Goal: Contribute content: Contribute content

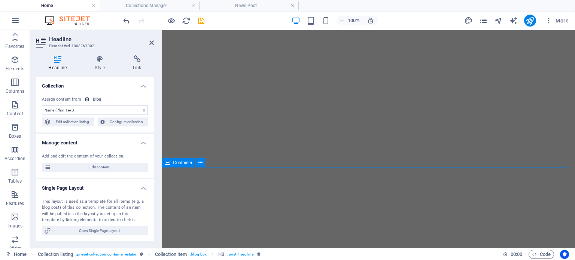
select select "name"
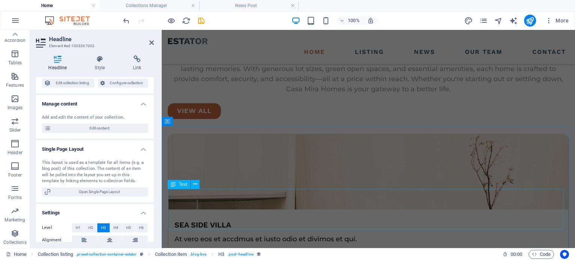
scroll to position [1347, 0]
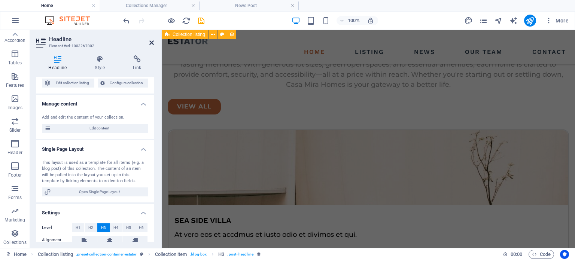
click at [149, 44] on icon at bounding box center [151, 43] width 4 height 6
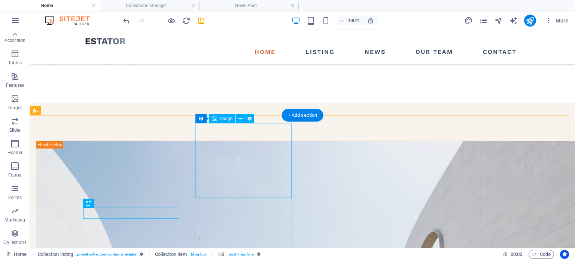
scroll to position [720, 0]
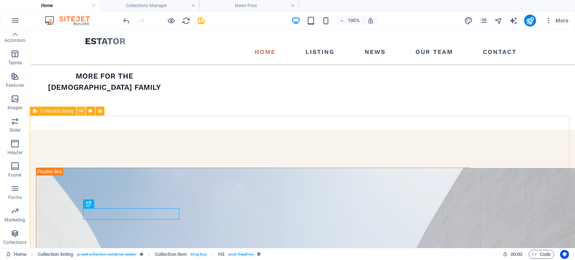
click at [79, 112] on icon at bounding box center [81, 111] width 4 height 8
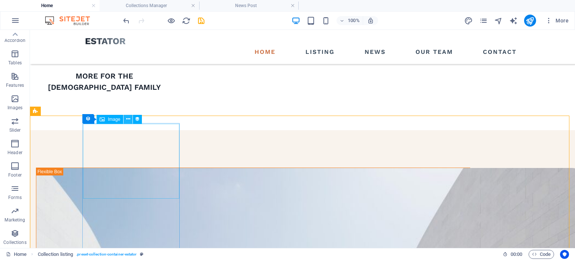
click at [128, 117] on icon at bounding box center [128, 119] width 4 height 8
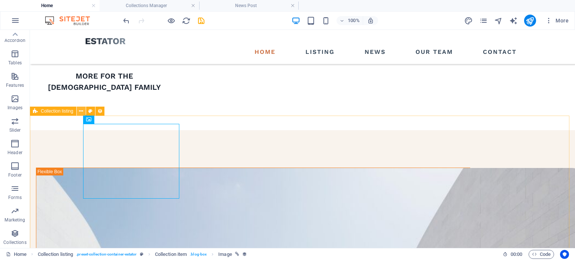
click at [79, 110] on icon at bounding box center [81, 111] width 4 height 8
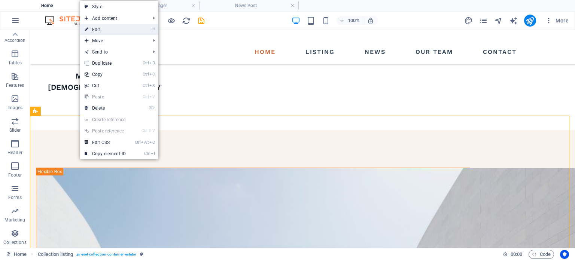
click at [108, 31] on link "⏎ Edit" at bounding box center [105, 29] width 50 height 11
select select "createdAt_DESC"
select select "columns.status"
select select "columns.category"
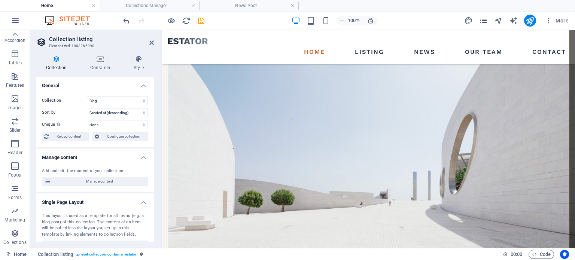
scroll to position [0, 0]
click at [126, 98] on select "Blog Listing" at bounding box center [117, 101] width 61 height 9
click at [87, 97] on select "Blog Listing" at bounding box center [117, 101] width 61 height 9
select select "68de34cae59f367cb90b9124"
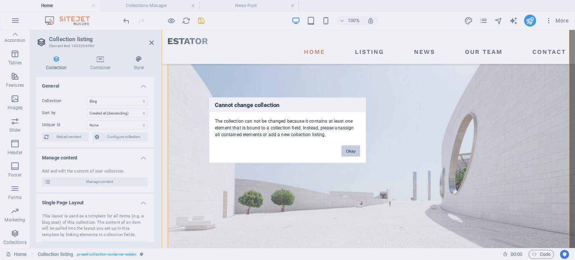
drag, startPoint x: 352, startPoint y: 150, endPoint x: 189, endPoint y: 120, distance: 166.2
click at [352, 150] on button "Okay" at bounding box center [350, 150] width 19 height 11
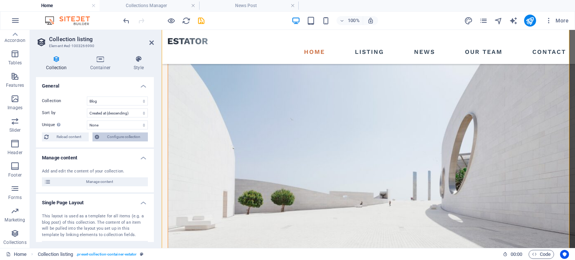
click at [115, 136] on span "Configure collection" at bounding box center [123, 136] width 44 height 9
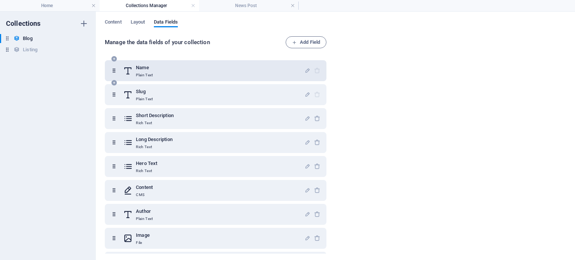
click at [160, 67] on div "Name Plain Text" at bounding box center [213, 70] width 181 height 15
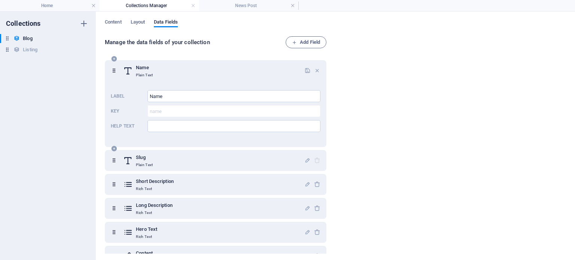
click at [252, 76] on div "Name Plain Text" at bounding box center [213, 70] width 181 height 15
click at [141, 20] on span "Layout" at bounding box center [138, 23] width 15 height 10
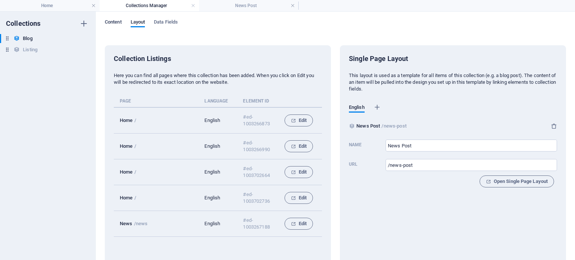
click at [115, 21] on span "Content" at bounding box center [113, 23] width 17 height 10
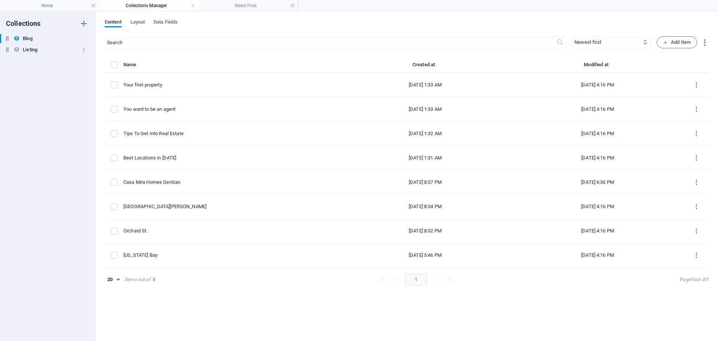
click at [29, 50] on h6 "Listing" at bounding box center [30, 49] width 15 height 9
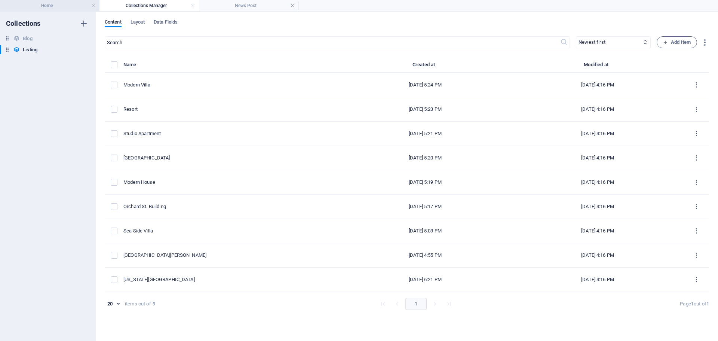
click at [61, 7] on h4 "Home" at bounding box center [49, 5] width 99 height 8
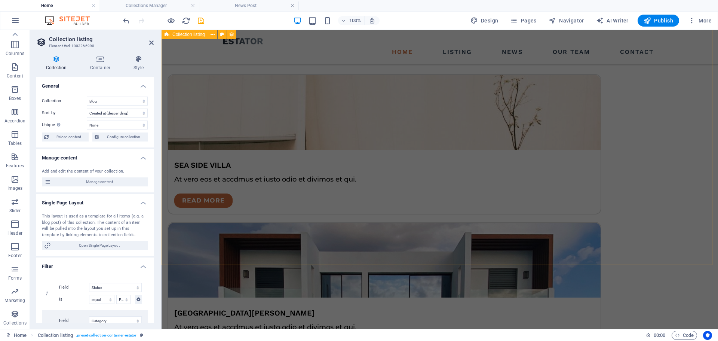
scroll to position [1516, 0]
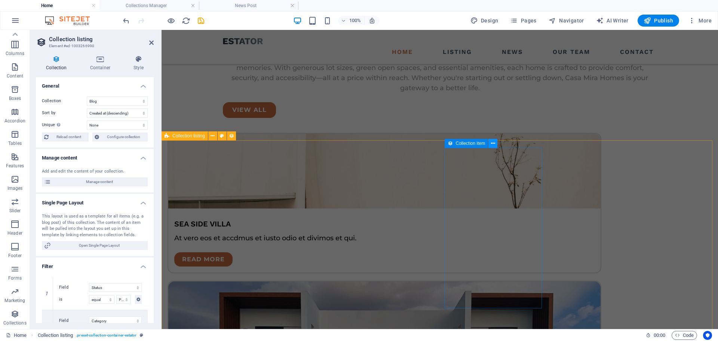
click at [493, 144] on icon at bounding box center [493, 144] width 4 height 8
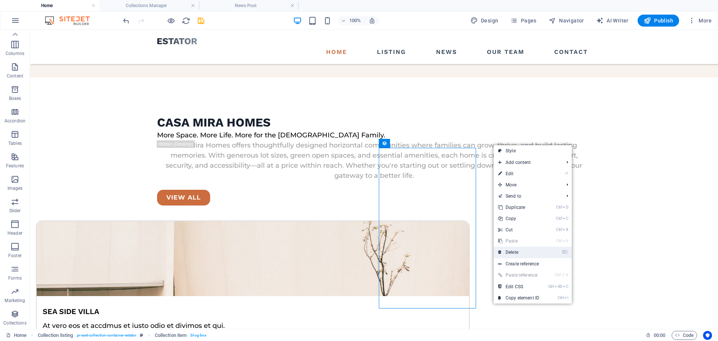
click at [521, 251] on link "⌦ Delete" at bounding box center [519, 251] width 50 height 11
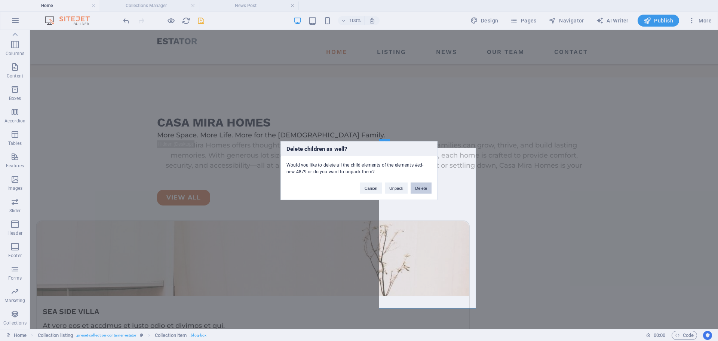
click at [419, 186] on button "Delete" at bounding box center [421, 187] width 21 height 11
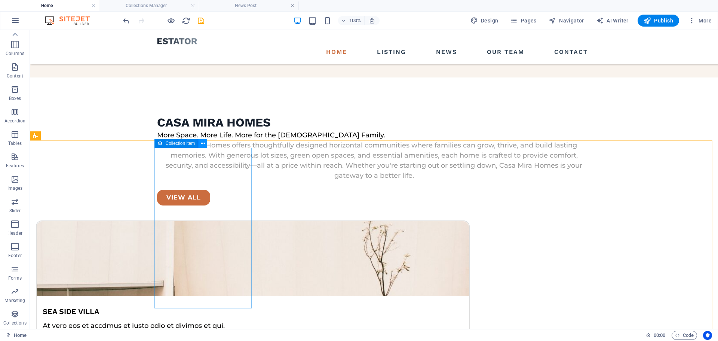
click at [203, 144] on icon at bounding box center [203, 144] width 4 height 8
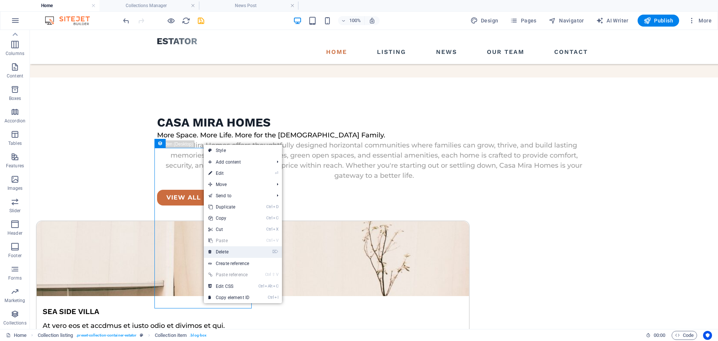
click at [219, 254] on link "⌦ Delete" at bounding box center [229, 251] width 50 height 11
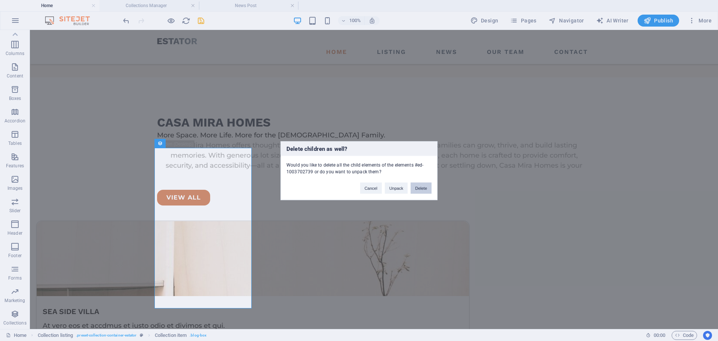
click at [427, 188] on button "Delete" at bounding box center [421, 187] width 21 height 11
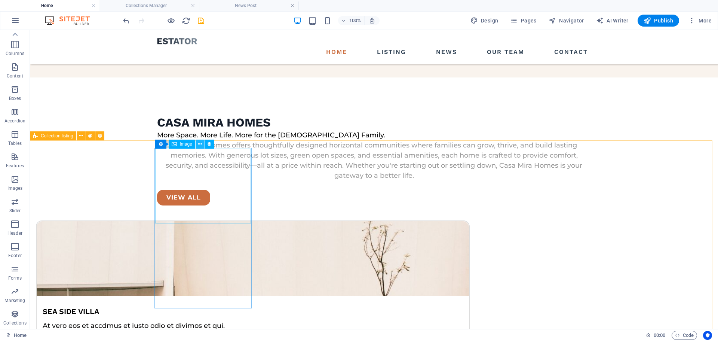
click at [198, 143] on icon at bounding box center [200, 144] width 4 height 8
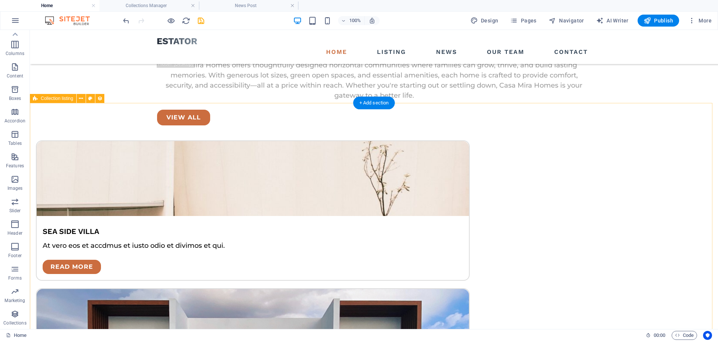
scroll to position [1628, 0]
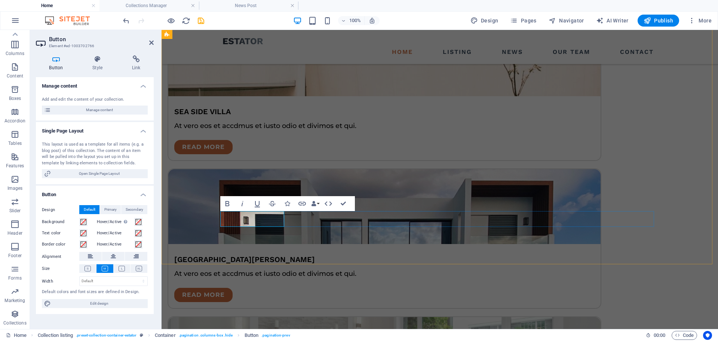
drag, startPoint x: 278, startPoint y: 217, endPoint x: 235, endPoint y: 217, distance: 43.0
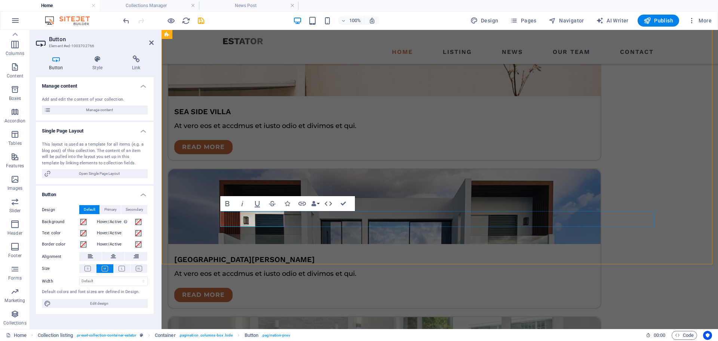
drag, startPoint x: 235, startPoint y: 218, endPoint x: 256, endPoint y: 219, distance: 21.3
drag, startPoint x: 273, startPoint y: 218, endPoint x: 233, endPoint y: 218, distance: 40.4
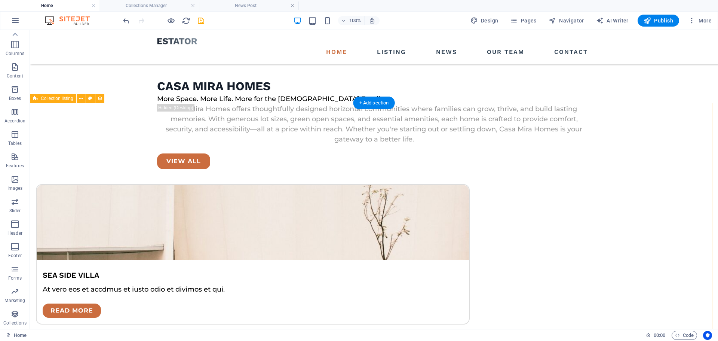
scroll to position [1553, 0]
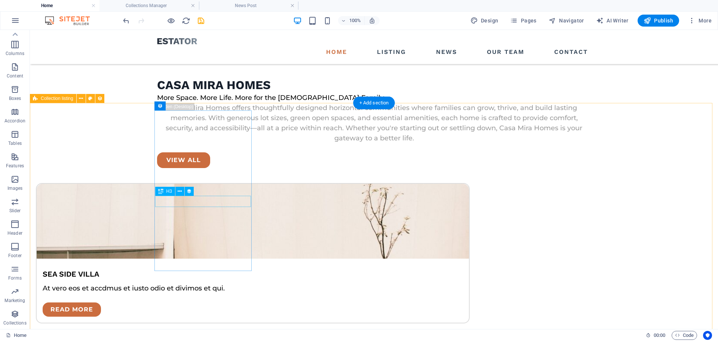
select select "name"
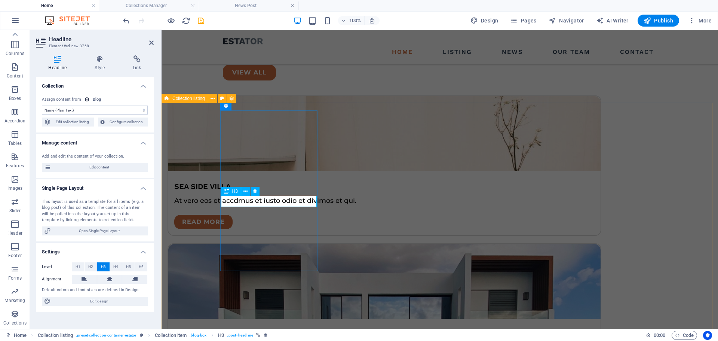
click at [85, 121] on span "Edit collection listing" at bounding box center [72, 121] width 39 height 9
select select "createdAt_DESC"
select select "columns.status"
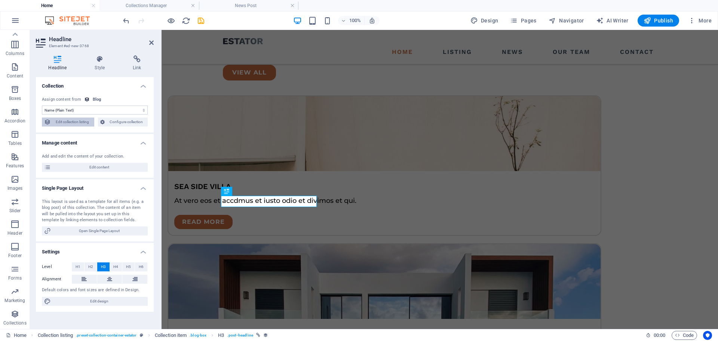
select select "columns.category"
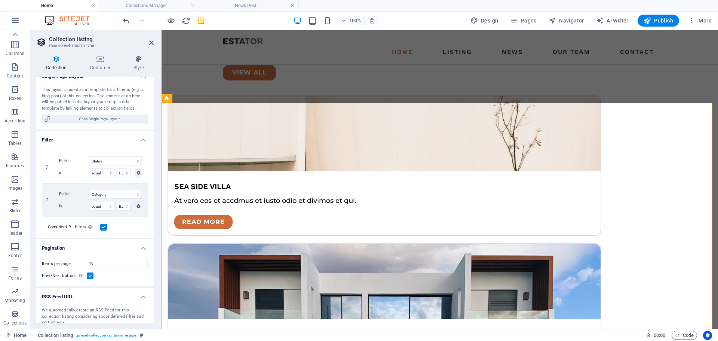
scroll to position [147, 0]
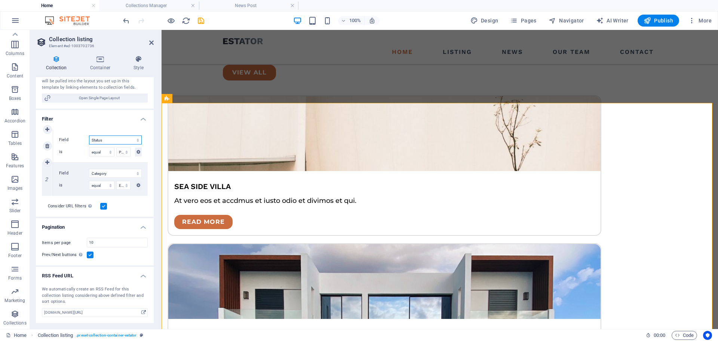
click at [112, 141] on select "Created at Updated at Name Slug Author Publishing Date Status Category" at bounding box center [115, 139] width 53 height 9
click at [85, 111] on h4 "Filter" at bounding box center [95, 116] width 118 height 13
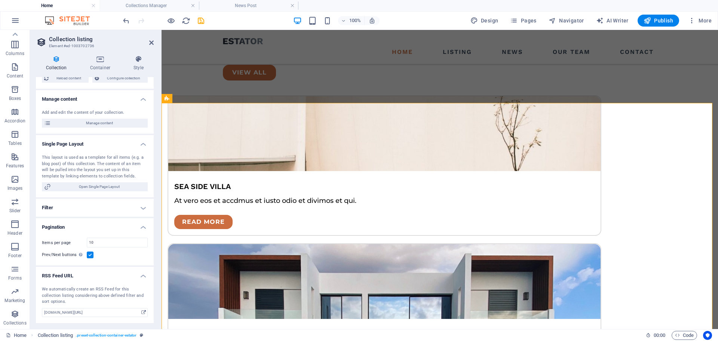
scroll to position [59, 0]
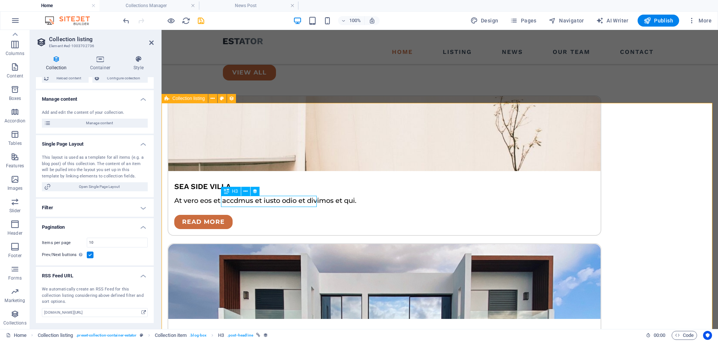
select select "name"
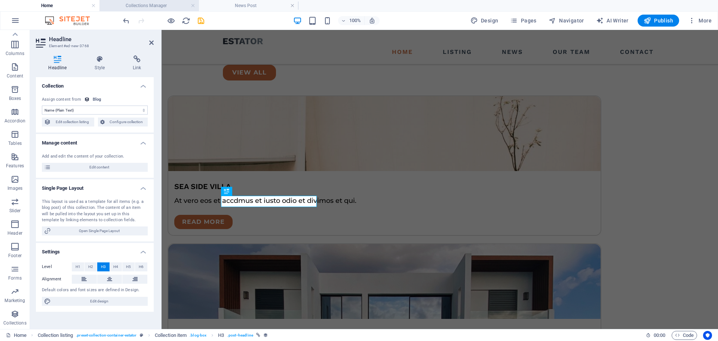
click at [164, 1] on li "Collections Manager" at bounding box center [148, 5] width 99 height 11
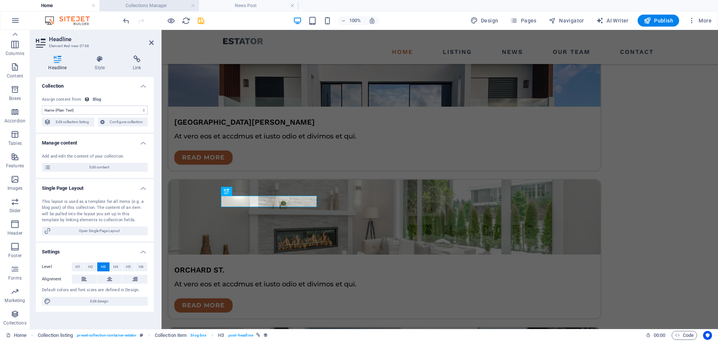
scroll to position [0, 0]
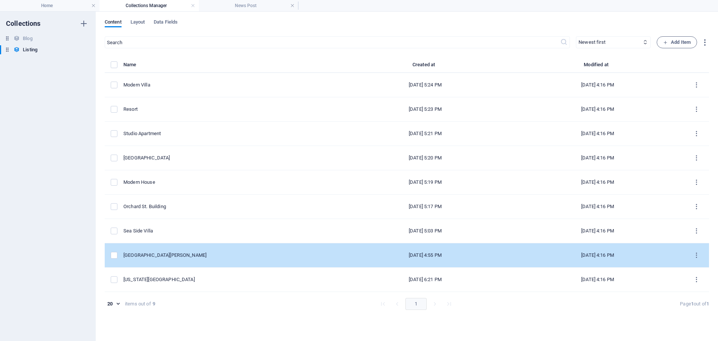
click at [182, 256] on div "[GEOGRAPHIC_DATA][PERSON_NAME]" at bounding box center [228, 255] width 210 height 7
select select "House"
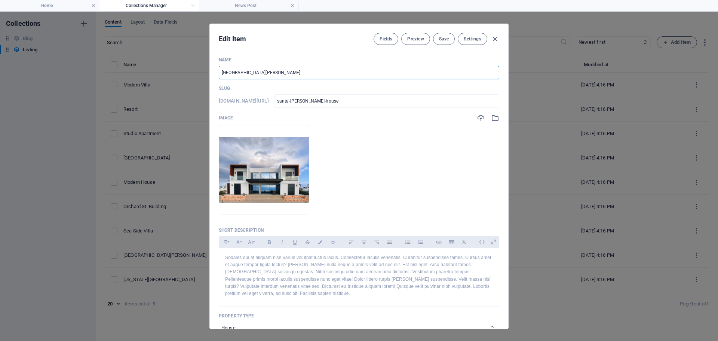
drag, startPoint x: 271, startPoint y: 71, endPoint x: 163, endPoint y: 71, distance: 108.1
click at [163, 71] on div "Edit Item Fields Preview Save Settings Name [GEOGRAPHIC_DATA][PERSON_NAME] ​ Sl…" at bounding box center [359, 176] width 718 height 329
type input "C"
type input "c"
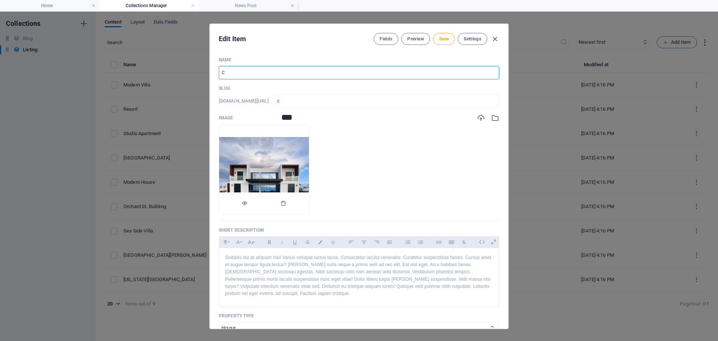
type input "Co"
type input "co"
type input "Cos"
type input "cos"
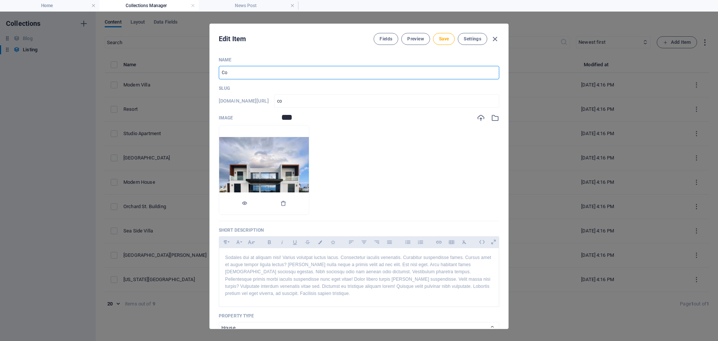
type input "cos"
type input "Cost"
type input "cost"
type input "Costa"
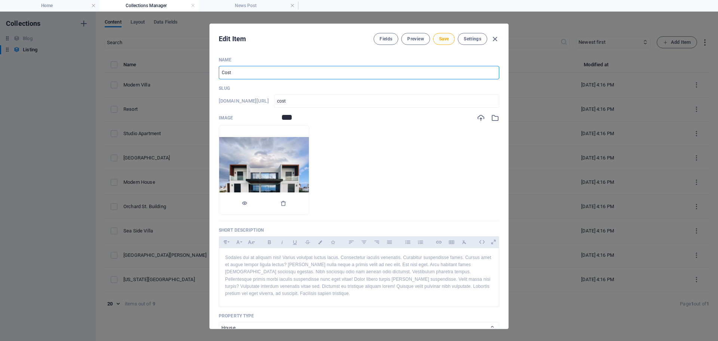
type input "costa"
type input "Costa M"
type input "costa-m"
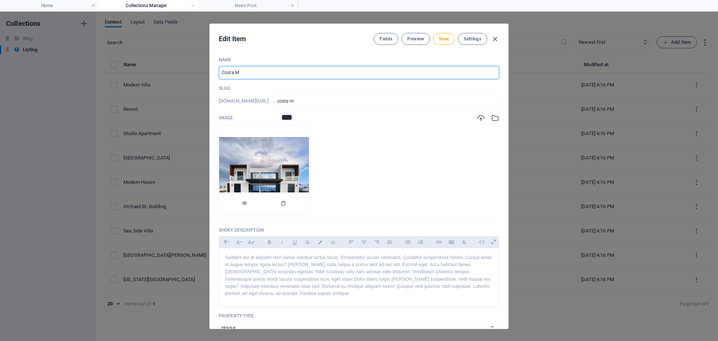
type input "Costa Mi"
type input "costa-mi"
type input "Costa Mir"
type input "costa-mir"
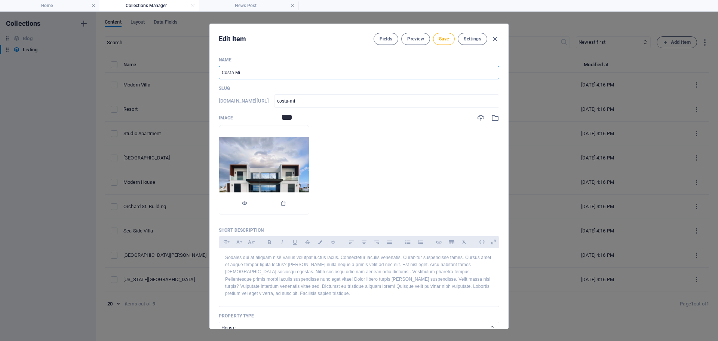
type input "costa-mir"
type input "[PERSON_NAME]"
type input "costa-mira"
type input "[PERSON_NAME] B"
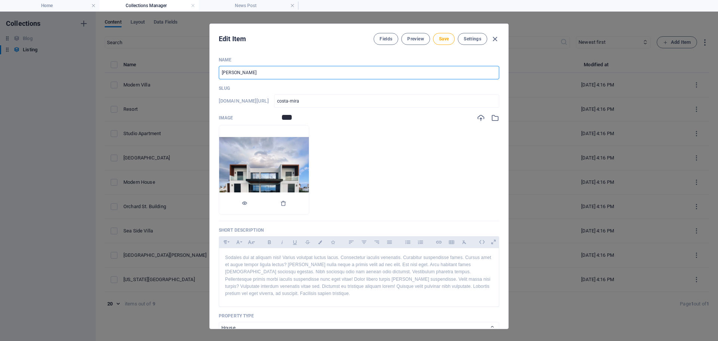
type input "costa-mira-b"
type input "[PERSON_NAME] Be"
type input "costa-mira-be"
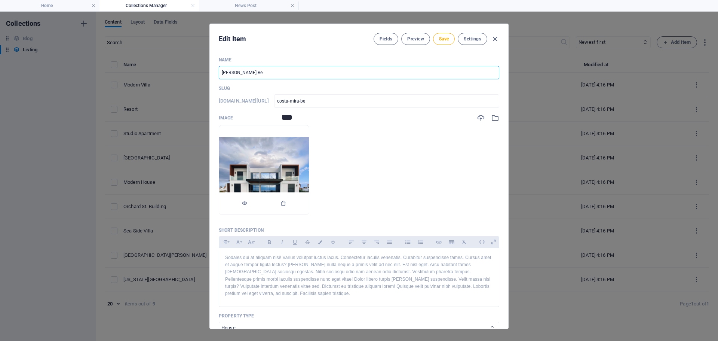
type input "[PERSON_NAME] Bea"
type input "costa-[PERSON_NAME]"
type input "[PERSON_NAME] Beac"
type input "costa-mira-beac"
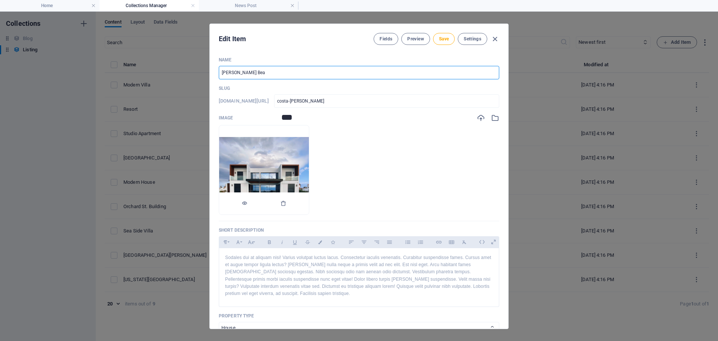
type input "costa-mira-beac"
type input "[PERSON_NAME][GEOGRAPHIC_DATA]"
type input "costa-[GEOGRAPHIC_DATA]"
type input "[GEOGRAPHIC_DATA][PERSON_NAME]"
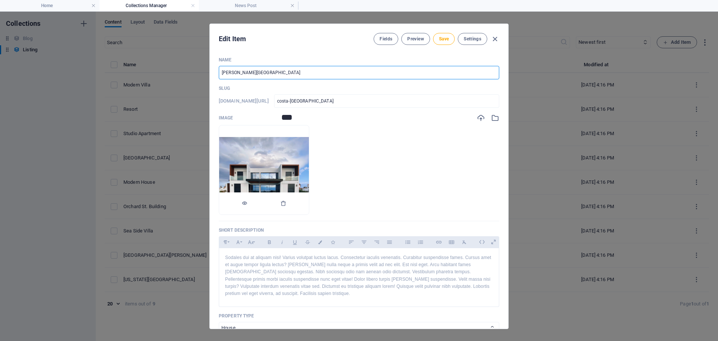
type input "costa-[GEOGRAPHIC_DATA]"
type input "[PERSON_NAME] Beachto"
type input "costa-mira-beachto"
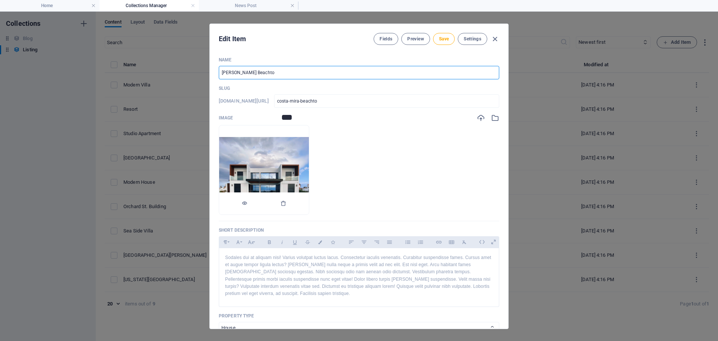
type input "[PERSON_NAME] Beachtow"
type input "costa-mira-beachtow"
type input "[PERSON_NAME][GEOGRAPHIC_DATA]"
type input "costa-[GEOGRAPHIC_DATA]"
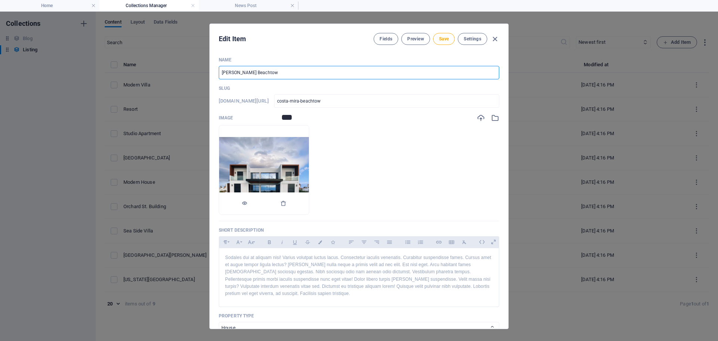
type input "costa-[GEOGRAPHIC_DATA]"
type input "[PERSON_NAME][GEOGRAPHIC_DATA] P"
type input "costa-mira-[GEOGRAPHIC_DATA]-p"
type input "[PERSON_NAME][GEOGRAPHIC_DATA] [GEOGRAPHIC_DATA]"
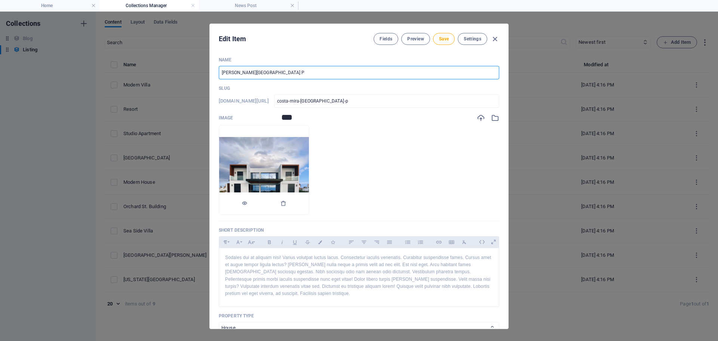
type input "costa-[GEOGRAPHIC_DATA]-[GEOGRAPHIC_DATA]-[GEOGRAPHIC_DATA]"
type input "[PERSON_NAME][GEOGRAPHIC_DATA] Pan"
type input "costa-[GEOGRAPHIC_DATA]-[GEOGRAPHIC_DATA]-[GEOGRAPHIC_DATA]"
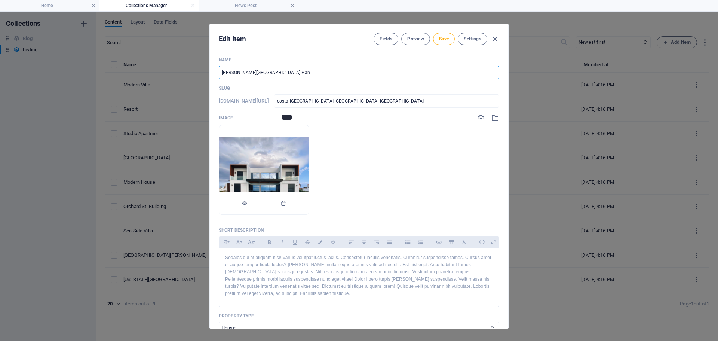
type input "[PERSON_NAME][GEOGRAPHIC_DATA] Pang"
type input "costa-[GEOGRAPHIC_DATA]-[GEOGRAPHIC_DATA]-[GEOGRAPHIC_DATA]"
type input "[PERSON_NAME][GEOGRAPHIC_DATA] Pangl"
type input "costa-[GEOGRAPHIC_DATA]-[GEOGRAPHIC_DATA]-[GEOGRAPHIC_DATA]"
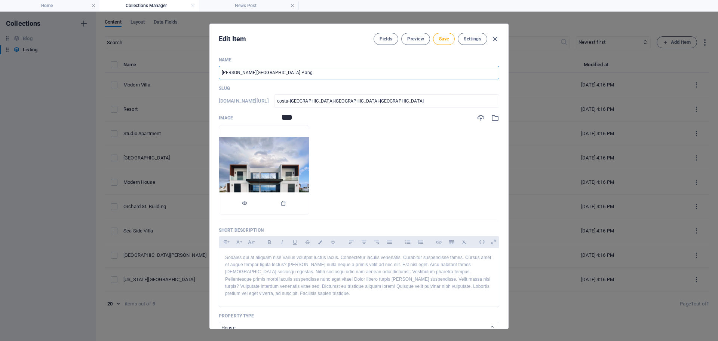
type input "costa-[GEOGRAPHIC_DATA]-[GEOGRAPHIC_DATA]-[GEOGRAPHIC_DATA]"
type input "[PERSON_NAME][GEOGRAPHIC_DATA] [GEOGRAPHIC_DATA]"
type input "costa-[GEOGRAPHIC_DATA]-[GEOGRAPHIC_DATA]-[GEOGRAPHIC_DATA]"
type input "[PERSON_NAME][GEOGRAPHIC_DATA] [GEOGRAPHIC_DATA]"
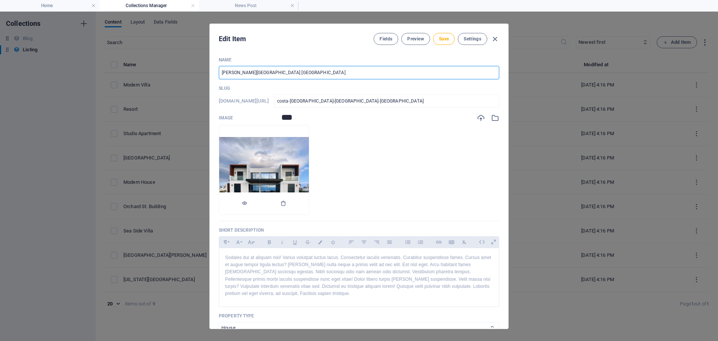
type input "costa-[GEOGRAPHIC_DATA]-[GEOGRAPHIC_DATA]-[GEOGRAPHIC_DATA]"
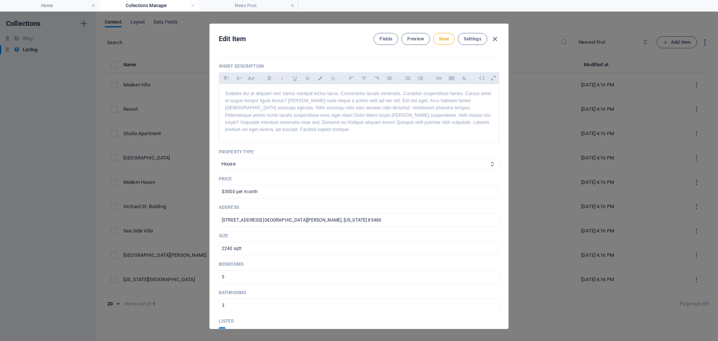
scroll to position [150, 0]
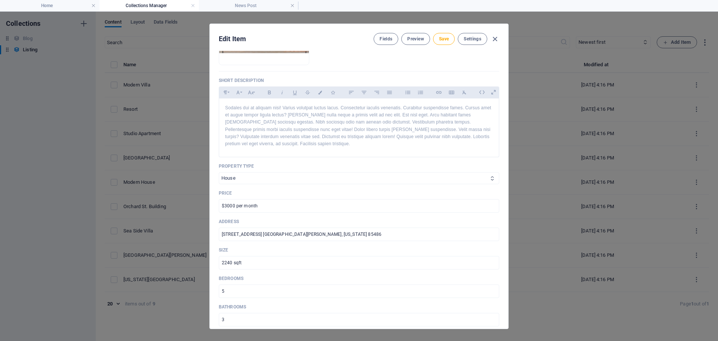
type input "[PERSON_NAME][GEOGRAPHIC_DATA] [GEOGRAPHIC_DATA]"
click at [485, 177] on select "[GEOGRAPHIC_DATA]" at bounding box center [359, 178] width 281 height 12
select select "Apartment"
click at [219, 172] on select "[GEOGRAPHIC_DATA]" at bounding box center [359, 178] width 281 height 12
click at [346, 209] on input "$3000 per month" at bounding box center [359, 205] width 281 height 13
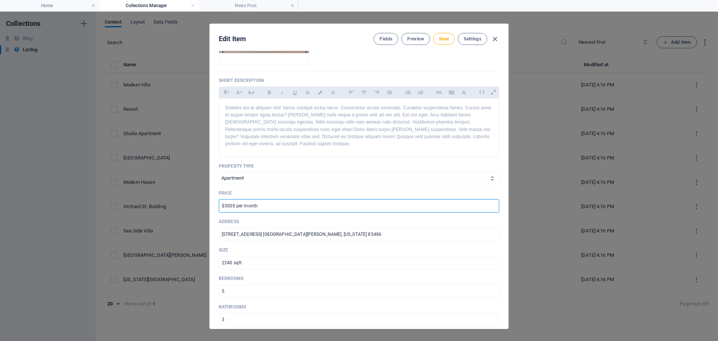
drag, startPoint x: 358, startPoint y: 211, endPoint x: 206, endPoint y: 208, distance: 151.9
click at [206, 208] on div "Edit Item Fields Preview Save Settings Name [PERSON_NAME][GEOGRAPHIC_DATA] Pang…" at bounding box center [359, 176] width 718 height 329
click at [474, 42] on span "Settings" at bounding box center [473, 39] width 18 height 6
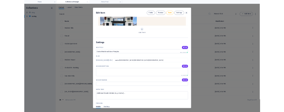
scroll to position [530, 0]
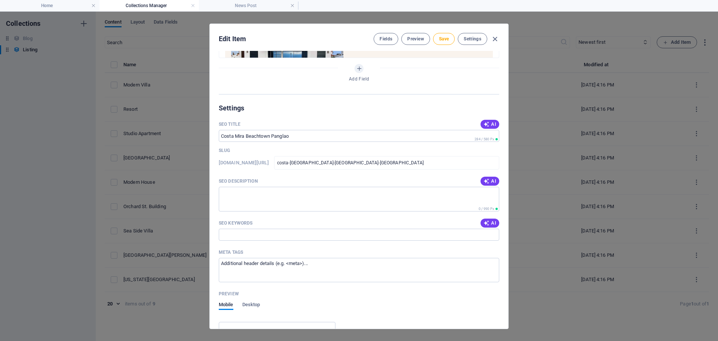
drag, startPoint x: 353, startPoint y: 30, endPoint x: 137, endPoint y: 21, distance: 215.6
click at [137, 21] on div "Edit Item Fields Preview Save Settings Name [PERSON_NAME][GEOGRAPHIC_DATA] Pang…" at bounding box center [359, 176] width 718 height 329
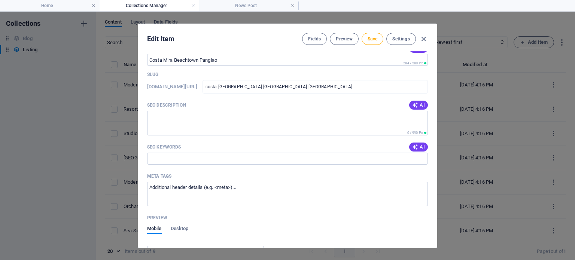
scroll to position [610, 0]
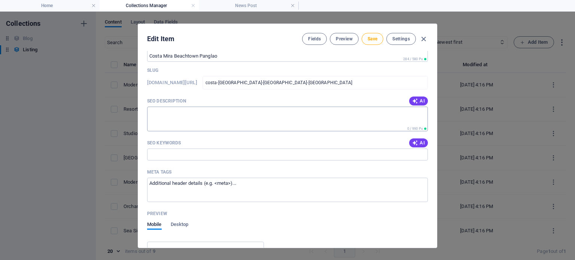
drag, startPoint x: 212, startPoint y: 122, endPoint x: 206, endPoint y: 121, distance: 6.5
click at [212, 122] on textarea "SEO Description" at bounding box center [287, 119] width 281 height 24
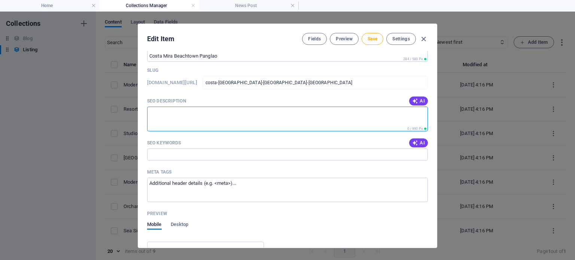
paste textarea "[PERSON_NAME][GEOGRAPHIC_DATA] [GEOGRAPHIC_DATA] by Cebu Landmasters offers bea…"
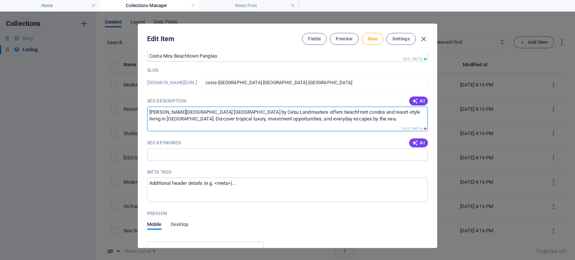
click at [220, 112] on textarea "[PERSON_NAME][GEOGRAPHIC_DATA] [GEOGRAPHIC_DATA] by Cebu Landmasters offers bea…" at bounding box center [287, 119] width 281 height 24
type textarea "[PERSON_NAME][GEOGRAPHIC_DATA] offers beachfront condos and resort-style living…"
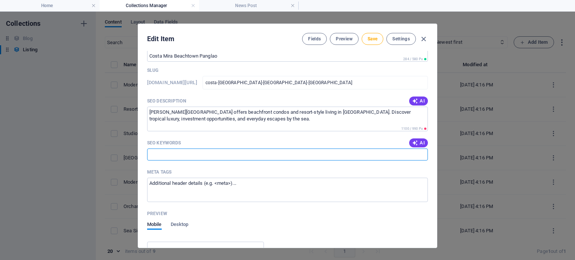
click at [226, 155] on input "SEO Keywords" at bounding box center [287, 154] width 281 height 12
paste input "[PERSON_NAME][GEOGRAPHIC_DATA] [GEOGRAPHIC_DATA]"
click at [263, 154] on input "[PERSON_NAME][GEOGRAPHIC_DATA] [GEOGRAPHIC_DATA]," at bounding box center [287, 154] width 281 height 12
paste input "[GEOGRAPHIC_DATA] property"
click at [218, 155] on input "[PERSON_NAME][GEOGRAPHIC_DATA] [GEOGRAPHIC_DATA], [GEOGRAPHIC_DATA] property" at bounding box center [287, 154] width 281 height 12
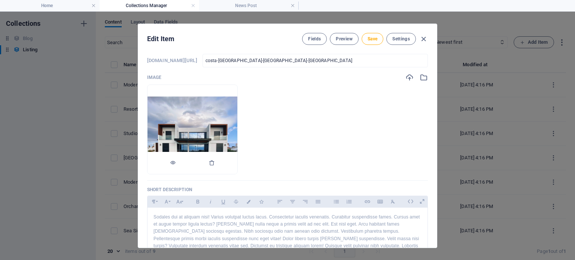
scroll to position [0, 0]
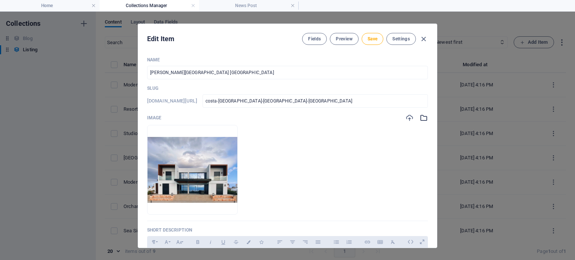
type input "[PERSON_NAME][GEOGRAPHIC_DATA] [GEOGRAPHIC_DATA] property"
click at [419, 117] on icon "button" at bounding box center [423, 118] width 8 height 8
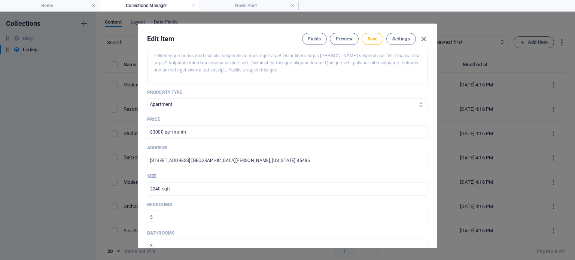
scroll to position [224, 0]
click at [306, 160] on input "[STREET_ADDRESS] [GEOGRAPHIC_DATA][PERSON_NAME], [US_STATE] 85486" at bounding box center [287, 159] width 281 height 13
click at [421, 37] on icon "button" at bounding box center [423, 39] width 9 height 9
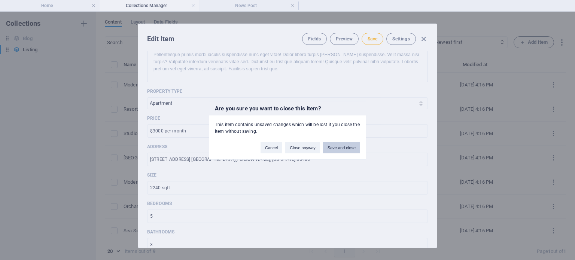
click at [339, 146] on button "Save and close" at bounding box center [341, 147] width 37 height 11
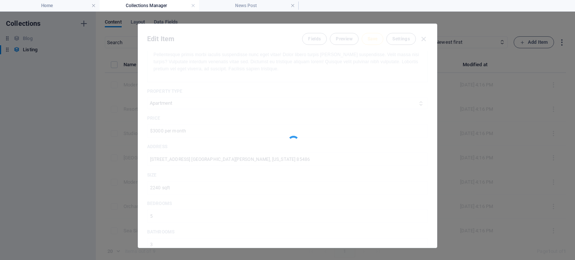
type input "[GEOGRAPHIC_DATA][PERSON_NAME]"
type input "santa-[PERSON_NAME]-house"
select select "House"
checkbox input "false"
type input "santa-[PERSON_NAME]-house"
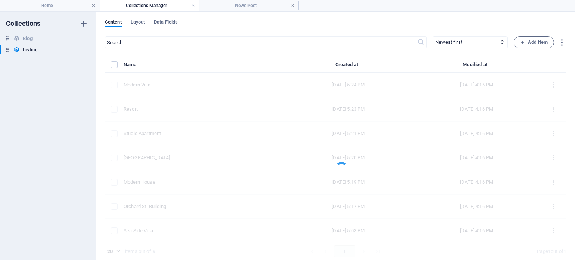
scroll to position [195, 0]
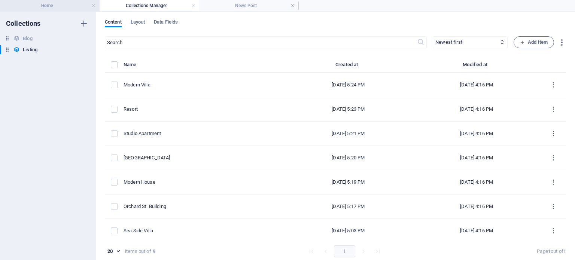
click at [57, 6] on h4 "Home" at bounding box center [49, 5] width 99 height 8
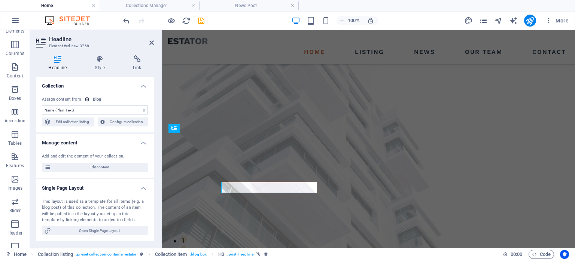
scroll to position [1553, 0]
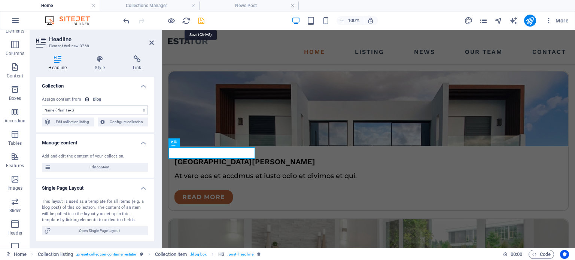
click at [200, 21] on icon "save" at bounding box center [201, 20] width 9 height 9
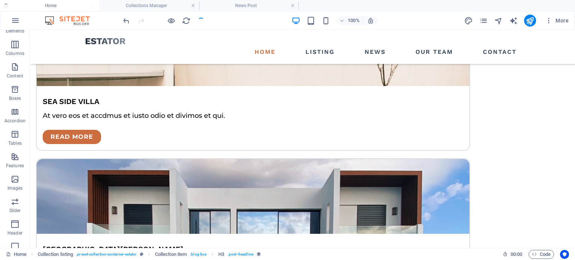
scroll to position [1523, 0]
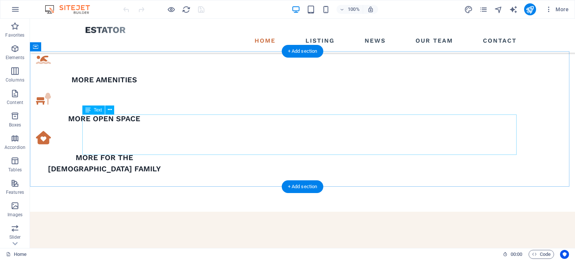
scroll to position [673, 0]
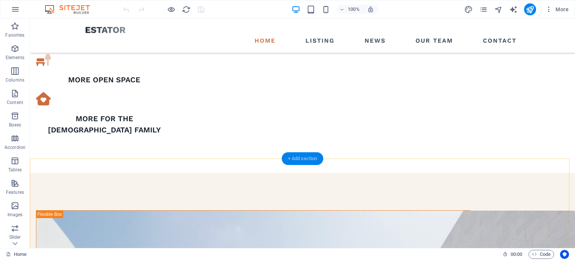
click at [301, 157] on div "+ Add section" at bounding box center [303, 158] width 42 height 13
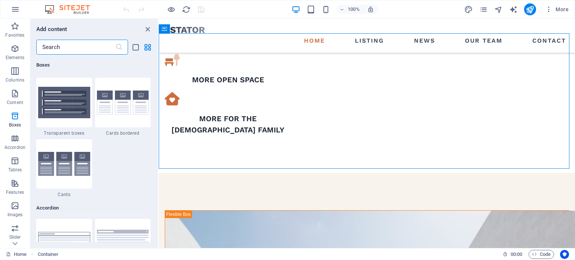
scroll to position [2244, 0]
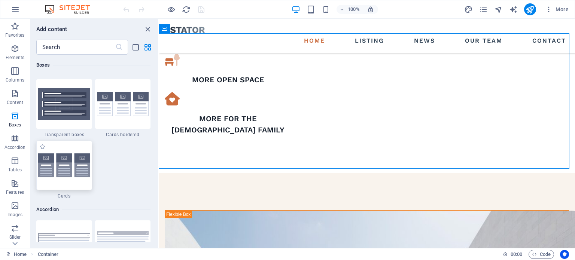
click at [75, 162] on img at bounding box center [64, 165] width 52 height 24
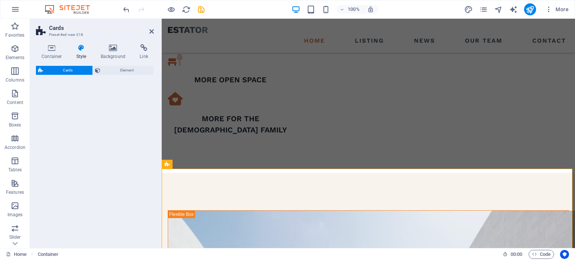
select select "rem"
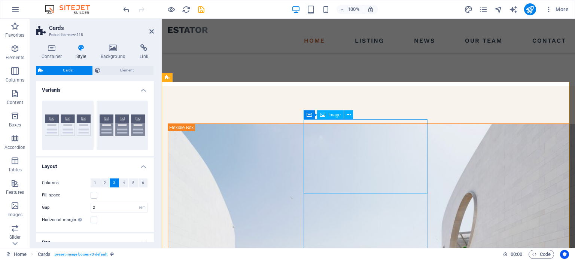
scroll to position [763, 0]
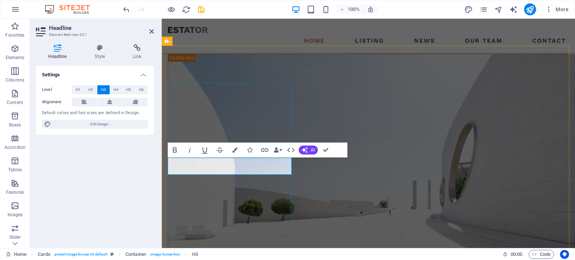
scroll to position [837, 0]
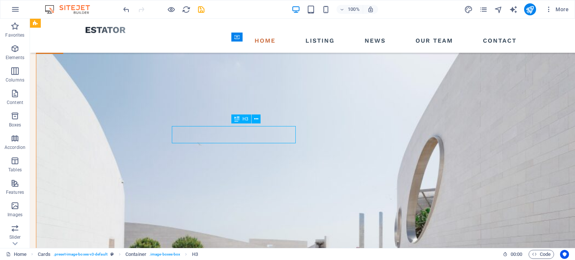
scroll to position [827, 0]
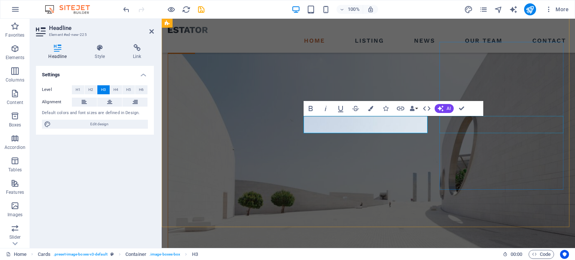
drag, startPoint x: 491, startPoint y: 118, endPoint x: 622, endPoint y: 122, distance: 131.7
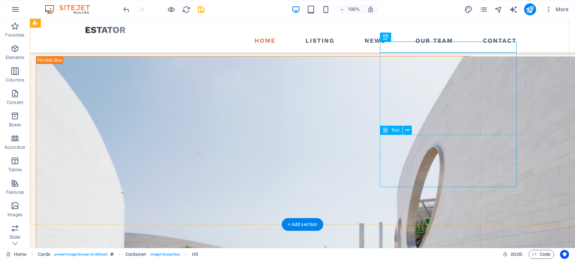
scroll to position [753, 0]
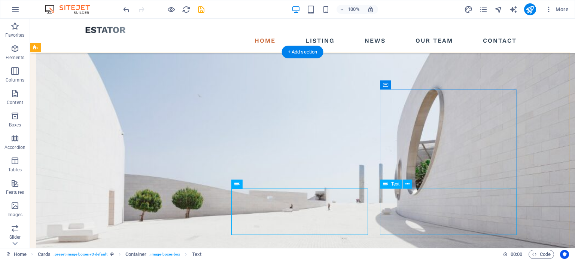
scroll to position [902, 0]
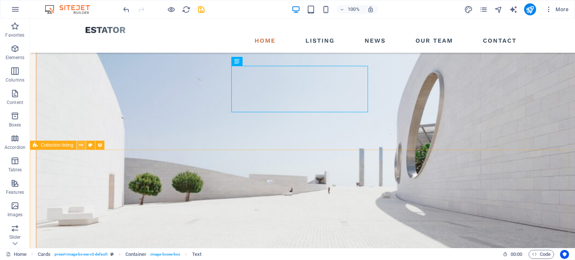
click at [80, 146] on icon at bounding box center [81, 145] width 4 height 8
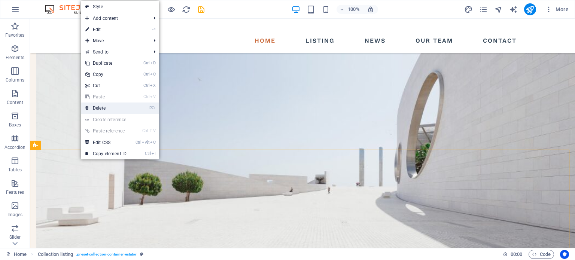
click at [99, 108] on link "⌦ Delete" at bounding box center [106, 107] width 50 height 11
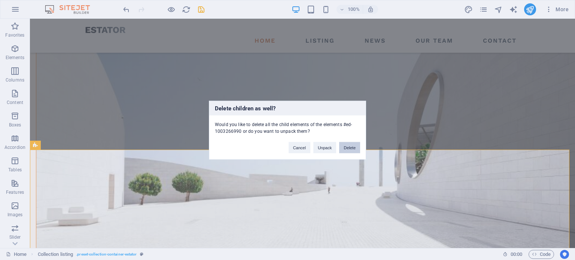
click at [354, 143] on button "Delete" at bounding box center [349, 147] width 21 height 11
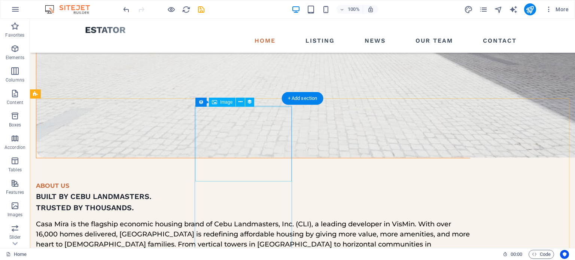
scroll to position [1089, 0]
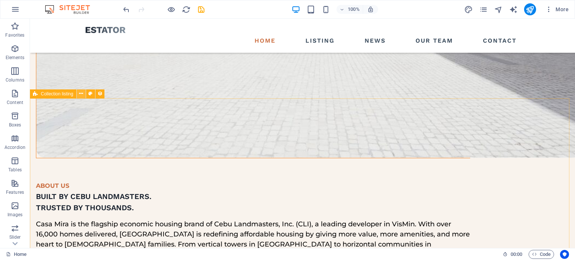
click at [80, 94] on icon at bounding box center [81, 94] width 4 height 8
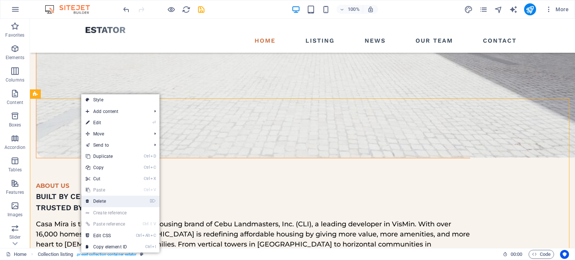
click at [123, 204] on link "⌦ Delete" at bounding box center [106, 201] width 50 height 11
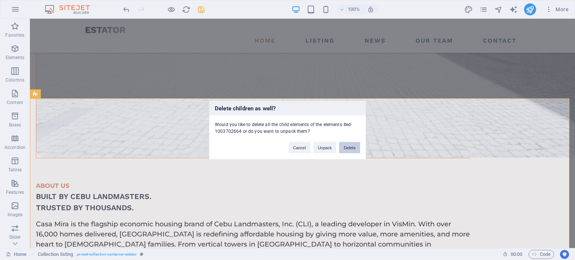
click at [352, 148] on button "Delete" at bounding box center [349, 147] width 21 height 11
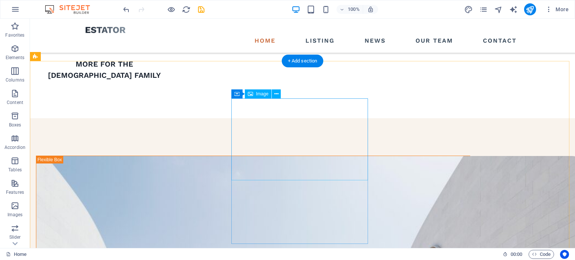
scroll to position [715, 0]
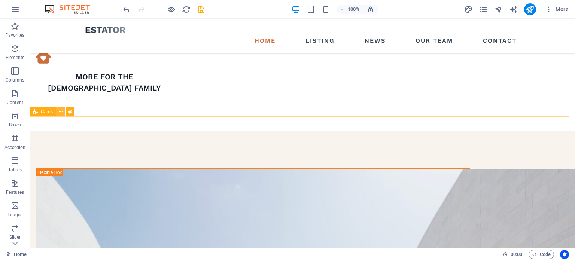
click at [60, 111] on icon at bounding box center [61, 112] width 4 height 8
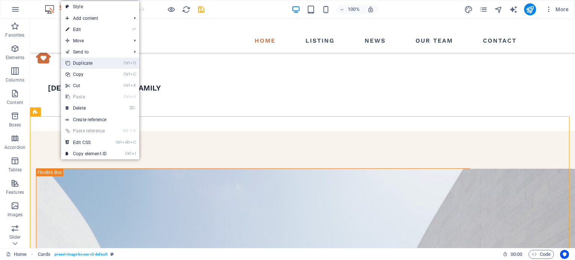
click at [85, 61] on link "Ctrl D Duplicate" at bounding box center [86, 63] width 50 height 11
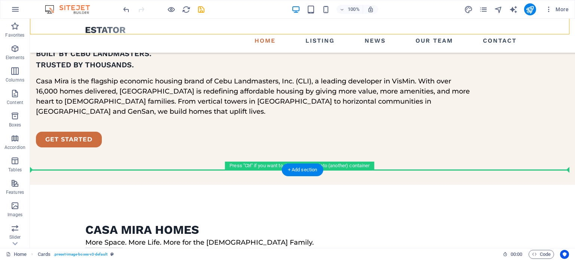
scroll to position [1239, 0]
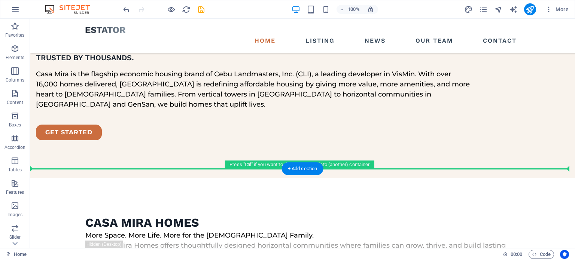
drag, startPoint x: 55, startPoint y: 139, endPoint x: 61, endPoint y: 174, distance: 35.3
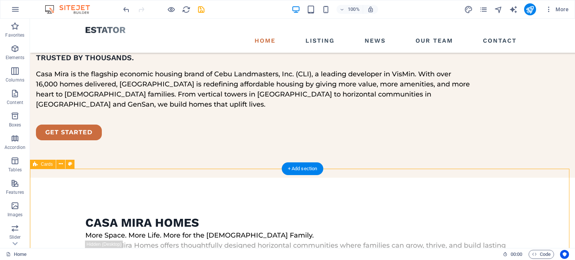
scroll to position [1019, 0]
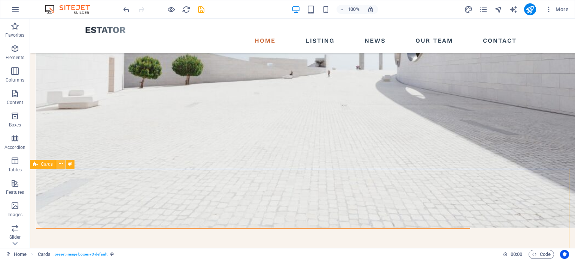
click at [60, 163] on icon at bounding box center [61, 164] width 4 height 8
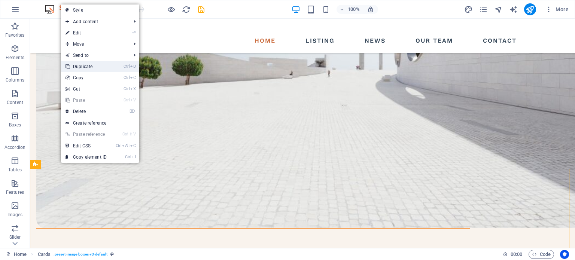
click at [90, 63] on link "Ctrl D Duplicate" at bounding box center [86, 66] width 50 height 11
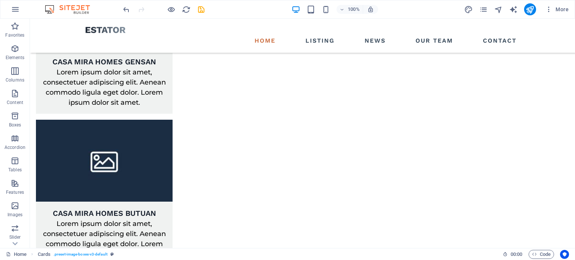
scroll to position [1813, 0]
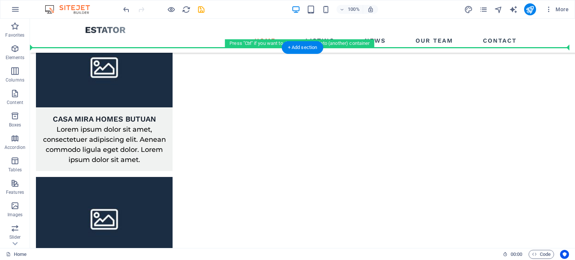
drag, startPoint x: 57, startPoint y: 140, endPoint x: 65, endPoint y: 62, distance: 77.8
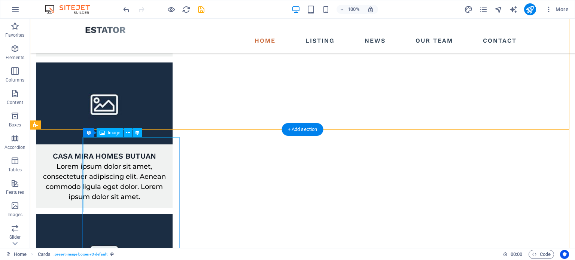
scroll to position [1683, 0]
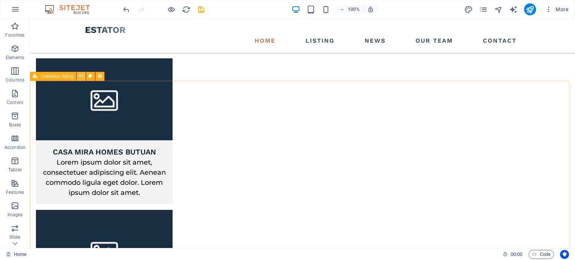
click at [79, 75] on icon at bounding box center [81, 76] width 4 height 8
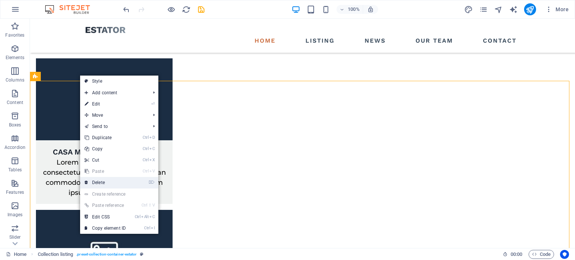
click at [102, 180] on link "⌦ Delete" at bounding box center [105, 182] width 50 height 11
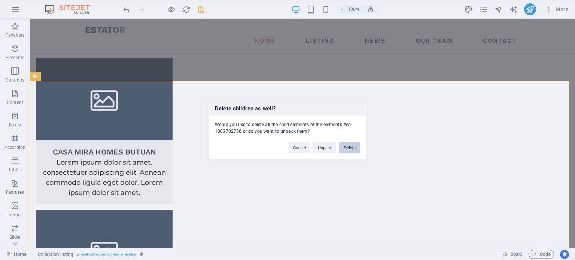
click at [350, 148] on button "Delete" at bounding box center [349, 147] width 21 height 11
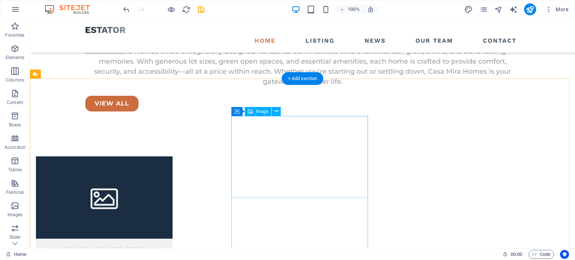
scroll to position [1496, 0]
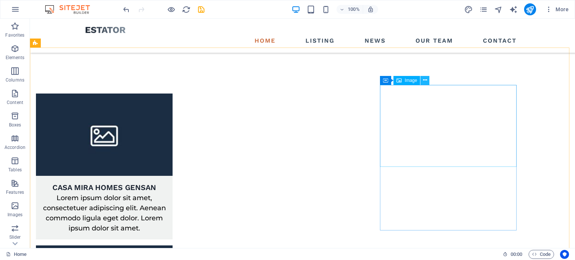
click at [427, 77] on button at bounding box center [424, 80] width 9 height 9
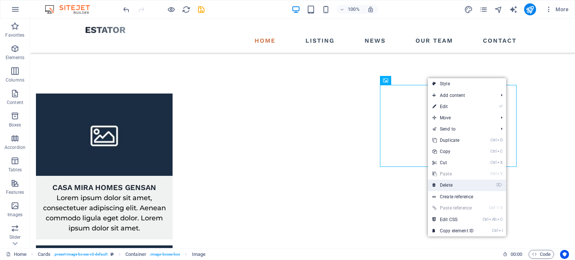
click at [456, 186] on link "⌦ Delete" at bounding box center [453, 185] width 50 height 11
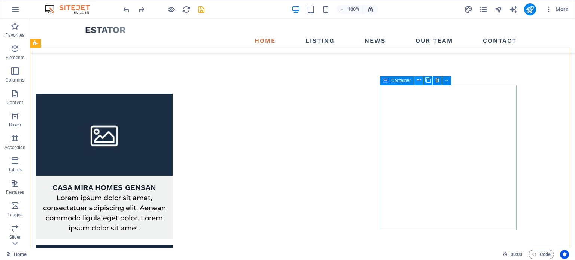
click at [419, 82] on icon at bounding box center [418, 80] width 4 height 8
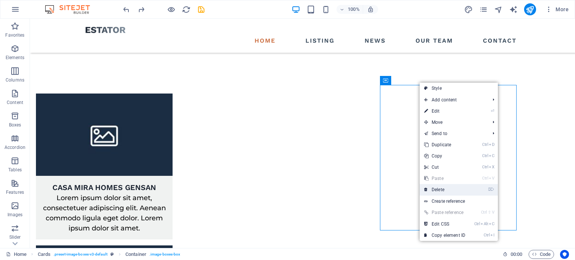
click at [446, 189] on link "⌦ Delete" at bounding box center [444, 189] width 50 height 11
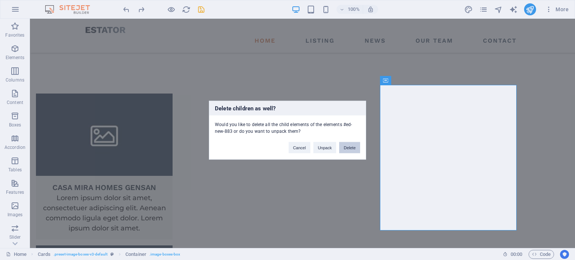
click at [350, 145] on button "Delete" at bounding box center [349, 147] width 21 height 11
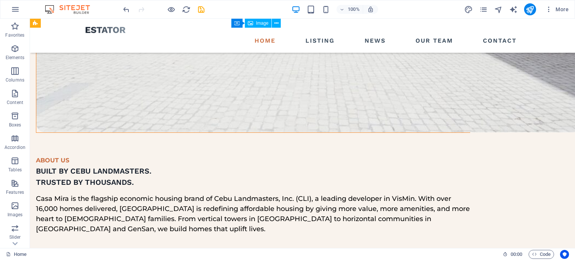
scroll to position [1122, 0]
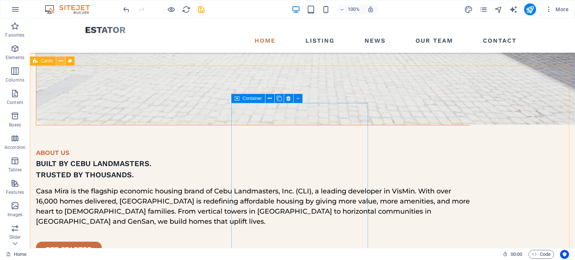
click at [62, 60] on icon at bounding box center [61, 61] width 4 height 8
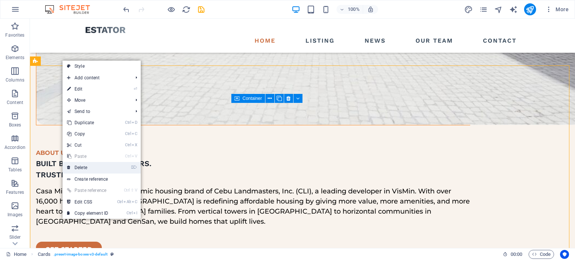
click at [89, 169] on link "⌦ Delete" at bounding box center [87, 167] width 50 height 11
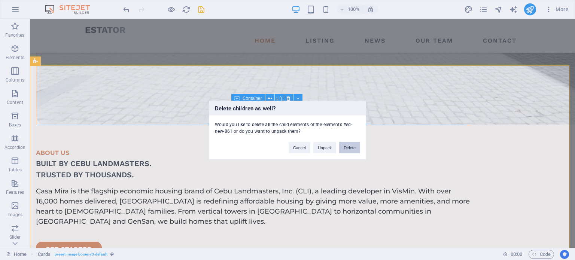
click at [347, 146] on button "Delete" at bounding box center [349, 147] width 21 height 11
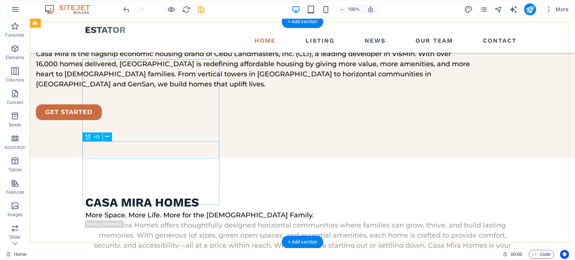
scroll to position [1234, 0]
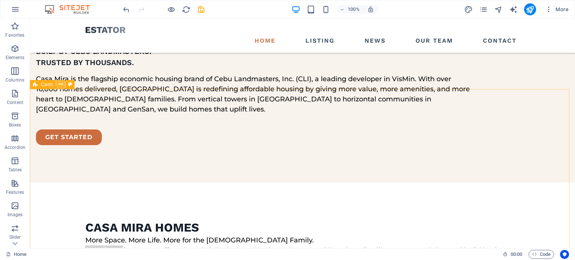
click at [57, 84] on button at bounding box center [60, 84] width 9 height 9
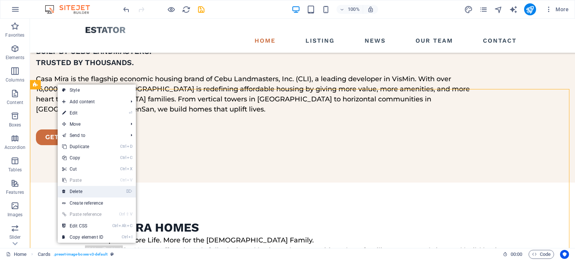
click at [90, 192] on link "⌦ Delete" at bounding box center [83, 191] width 50 height 11
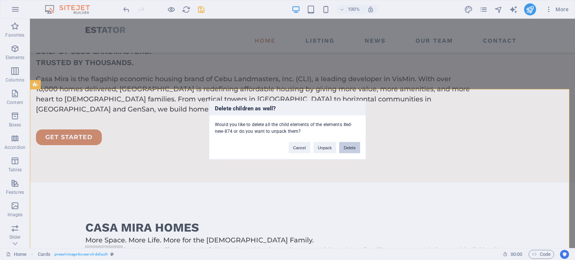
click at [347, 146] on button "Delete" at bounding box center [349, 147] width 21 height 11
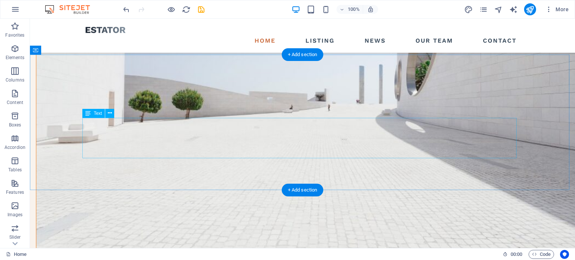
scroll to position [973, 0]
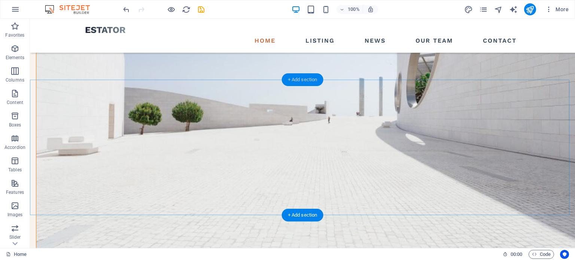
click at [296, 77] on div "+ Add section" at bounding box center [303, 79] width 42 height 13
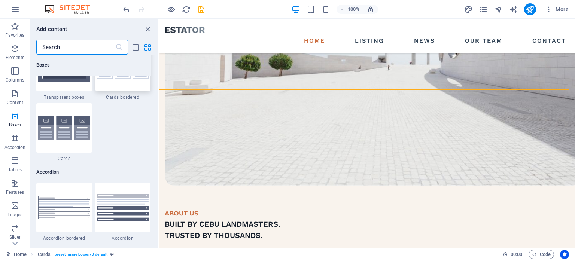
scroll to position [2244, 0]
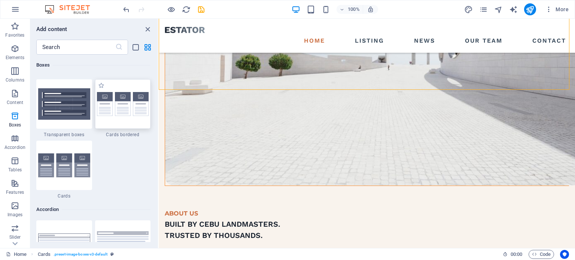
click at [110, 117] on div at bounding box center [123, 103] width 56 height 49
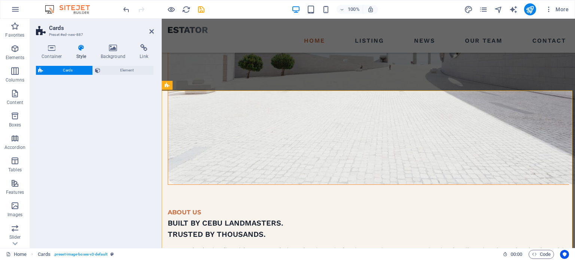
select select "rem"
select select "preset-image-boxes-v3-border"
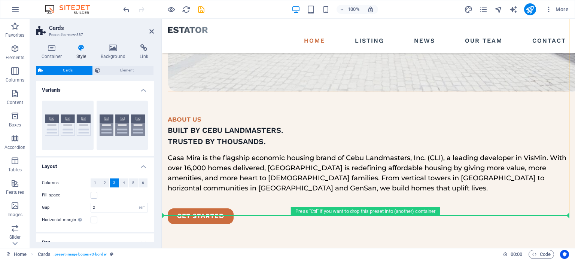
scroll to position [1177, 0]
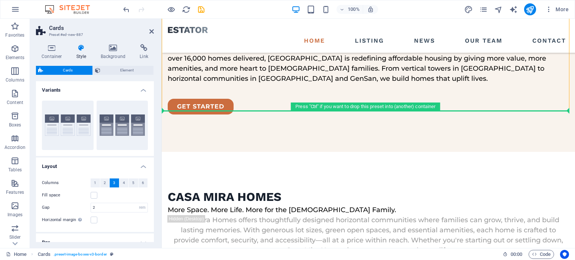
drag, startPoint x: 233, startPoint y: 116, endPoint x: 229, endPoint y: 140, distance: 24.3
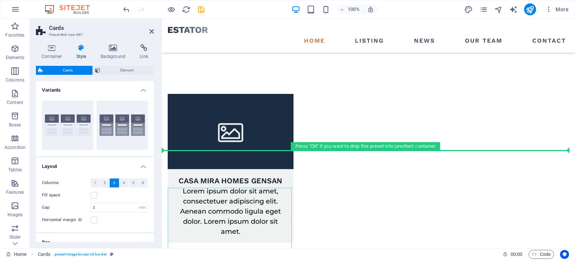
scroll to position [1410, 0]
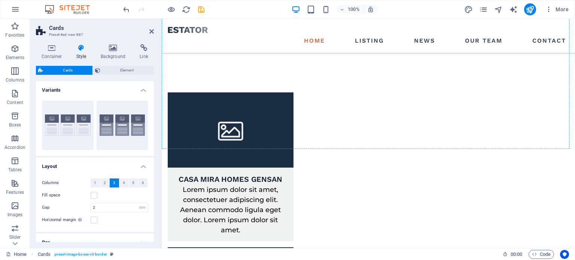
drag, startPoint x: 253, startPoint y: 123, endPoint x: 241, endPoint y: 56, distance: 68.4
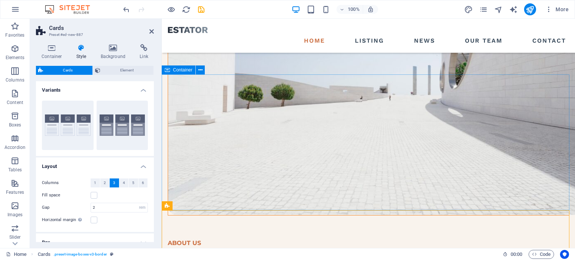
scroll to position [991, 0]
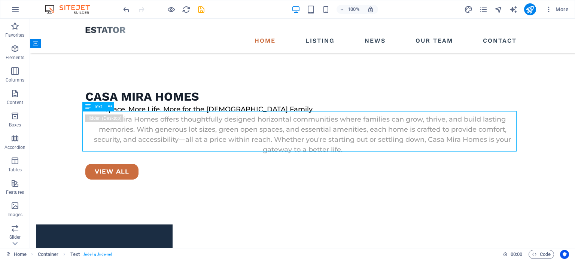
scroll to position [1360, 0]
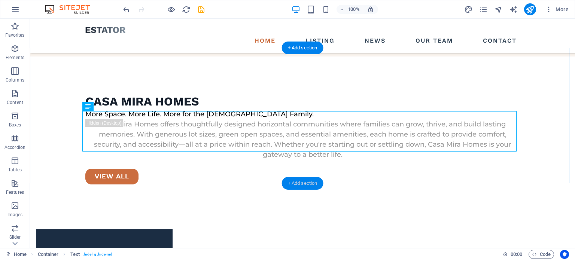
drag, startPoint x: 295, startPoint y: 184, endPoint x: 138, endPoint y: 168, distance: 157.9
click at [295, 184] on div "+ Add section" at bounding box center [303, 183] width 42 height 13
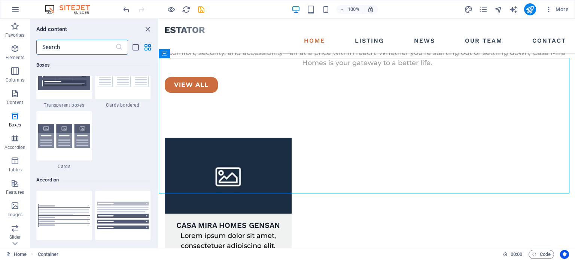
scroll to position [2206, 0]
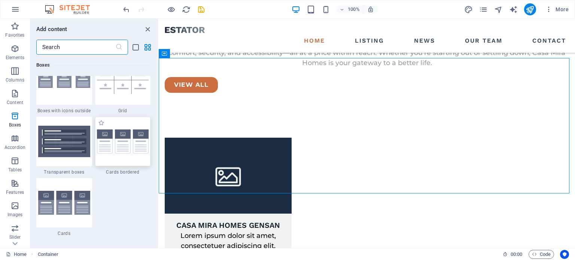
click at [117, 140] on img at bounding box center [123, 141] width 52 height 24
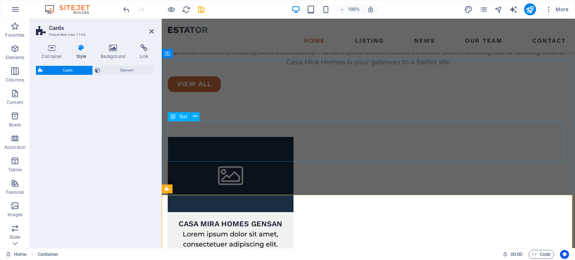
select select "rem"
select select "preset-image-boxes-v3-border"
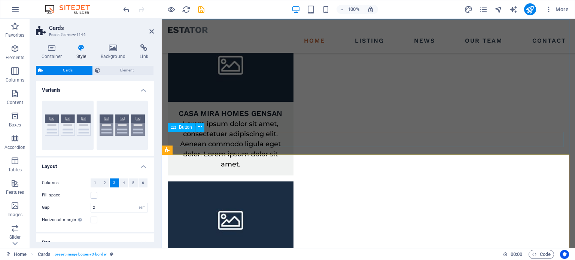
scroll to position [1477, 0]
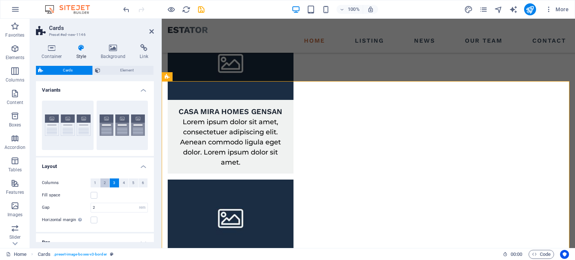
click at [104, 184] on span "2" at bounding box center [105, 182] width 2 height 9
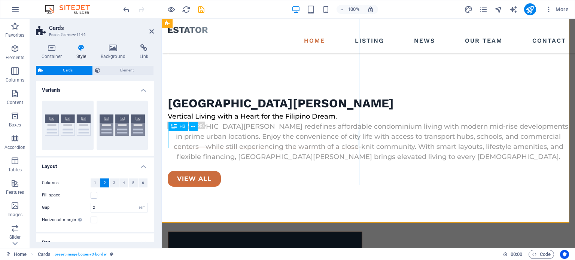
scroll to position [1903, 0]
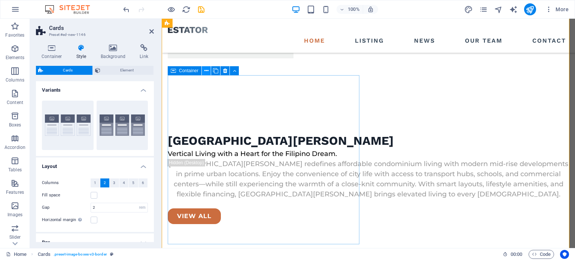
click at [206, 71] on icon at bounding box center [206, 71] width 4 height 8
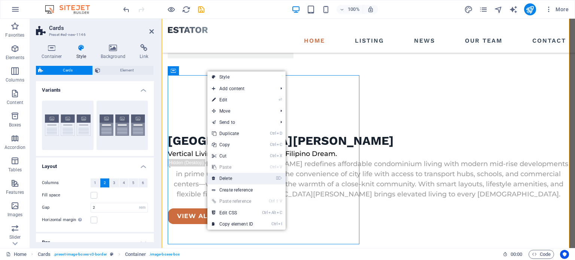
click at [232, 177] on link "⌦ Delete" at bounding box center [232, 178] width 50 height 11
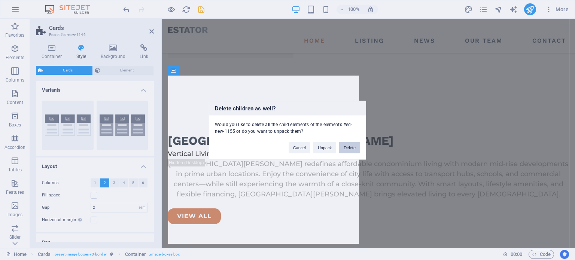
click at [350, 146] on button "Delete" at bounding box center [349, 147] width 21 height 11
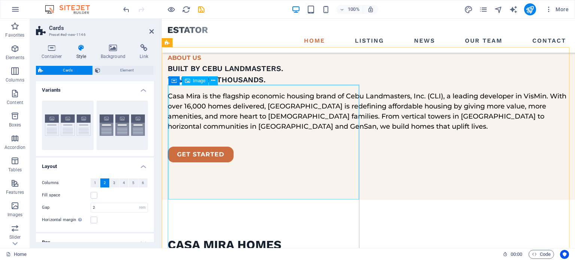
scroll to position [1118, 0]
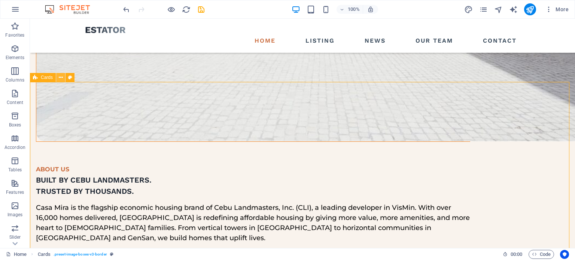
click at [62, 77] on icon at bounding box center [61, 78] width 4 height 8
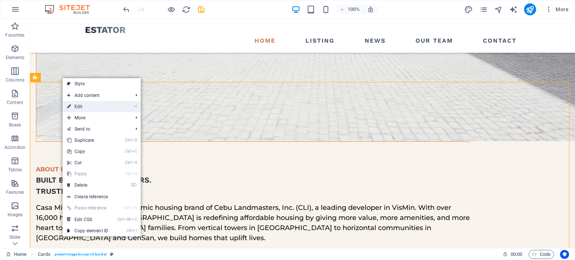
click at [82, 106] on link "⏎ Edit" at bounding box center [87, 106] width 50 height 11
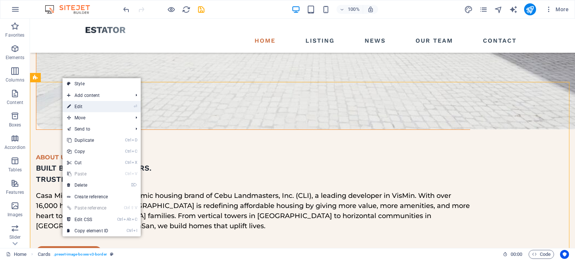
select select "rem"
select select "preset-image-boxes-v3-border"
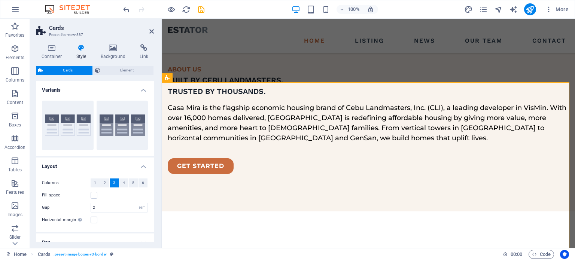
click at [113, 183] on span "3" at bounding box center [114, 182] width 2 height 9
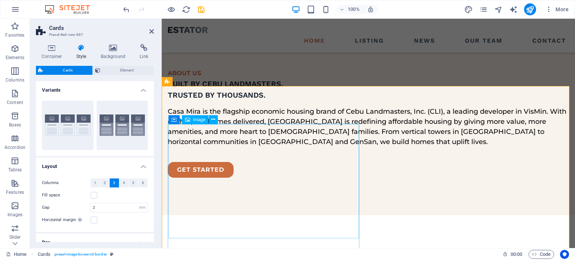
scroll to position [1155, 0]
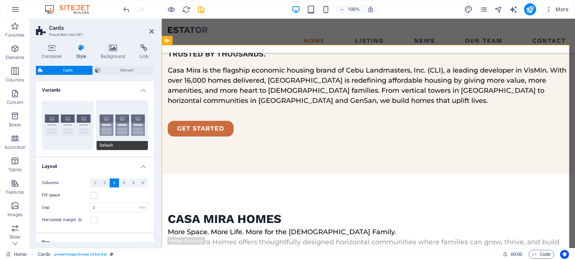
click at [125, 127] on button "Default" at bounding box center [123, 125] width 52 height 49
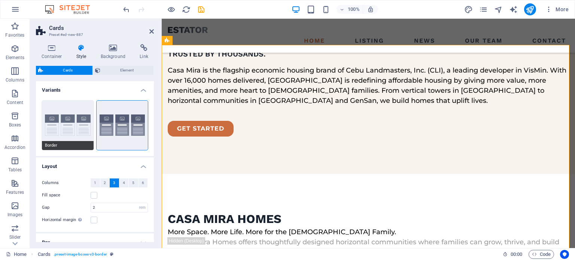
click at [75, 127] on button "Border" at bounding box center [68, 125] width 52 height 49
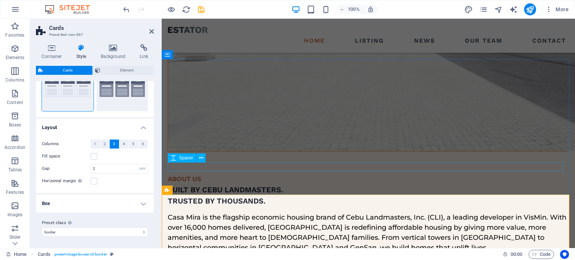
scroll to position [1080, 0]
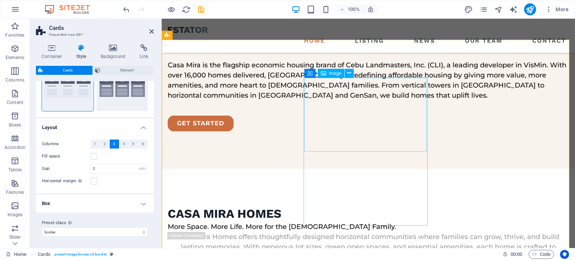
scroll to position [1230, 0]
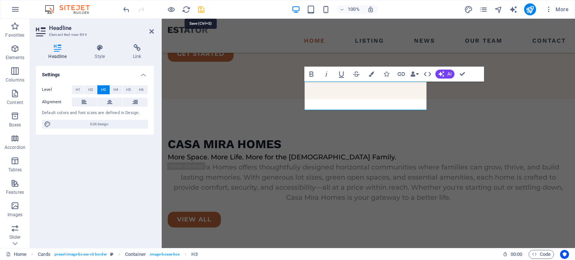
click at [197, 9] on icon "save" at bounding box center [201, 9] width 9 height 9
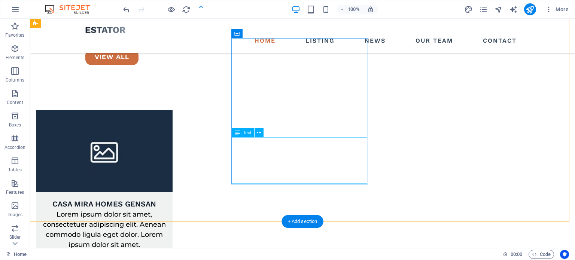
scroll to position [1555, 0]
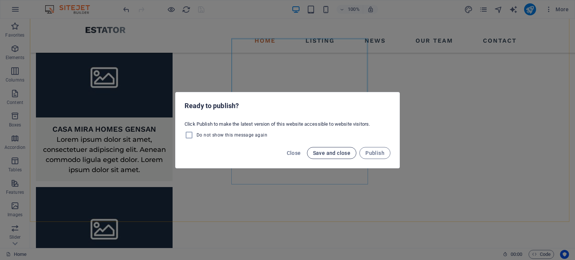
click at [333, 154] on span "Save and close" at bounding box center [332, 153] width 38 height 6
